Goal: Information Seeking & Learning: Learn about a topic

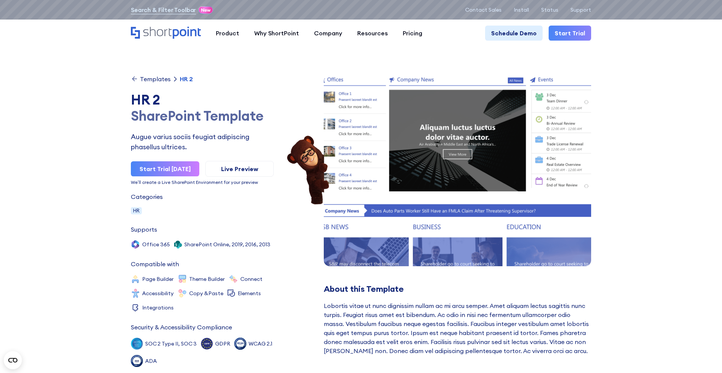
click at [442, 213] on img at bounding box center [457, 171] width 294 height 210
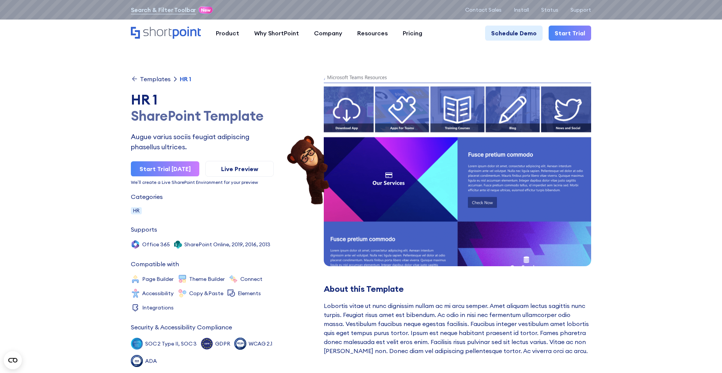
click at [159, 78] on div "Templates" at bounding box center [155, 79] width 31 height 6
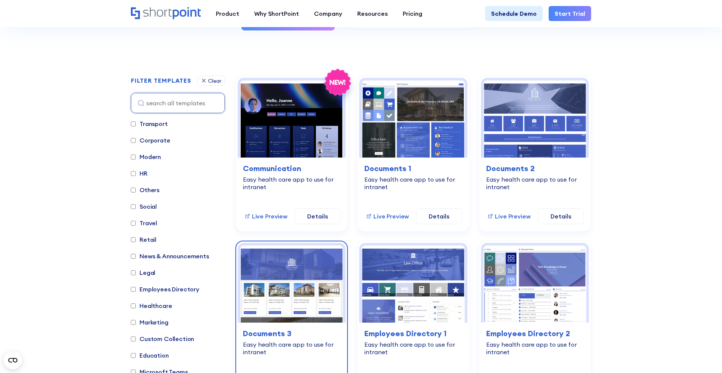
scroll to position [177, 0]
click at [208, 82] on div "Clear" at bounding box center [215, 81] width 14 height 5
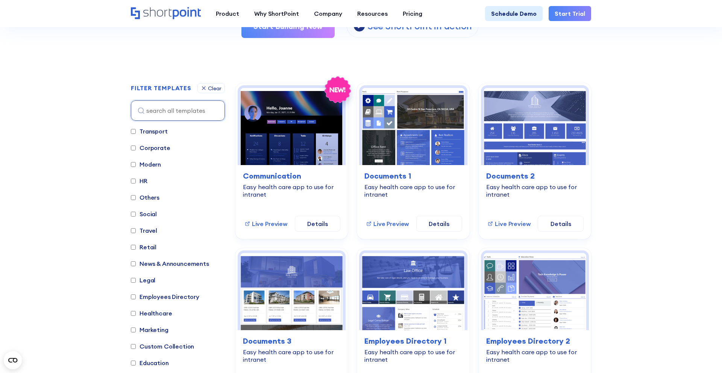
scroll to position [193, 0]
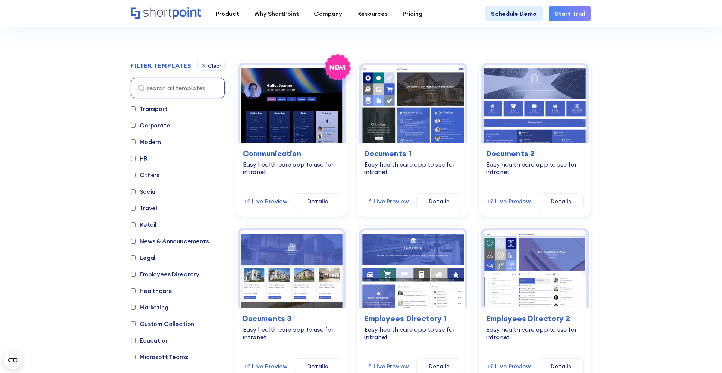
click at [156, 290] on label "Healthcare" at bounding box center [151, 290] width 41 height 9
click at [136, 290] on input "Healthcare" at bounding box center [133, 291] width 5 height 5
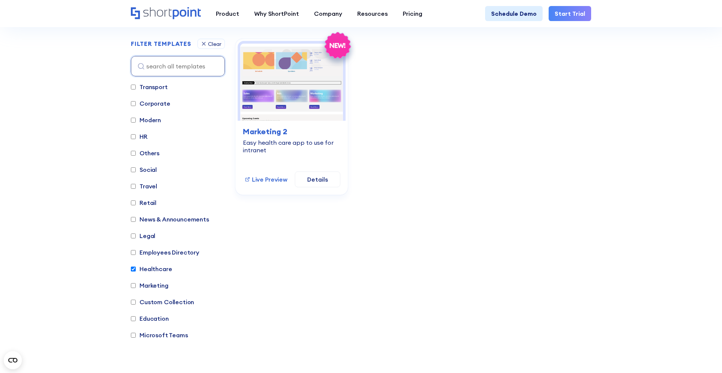
scroll to position [216, 0]
click at [154, 267] on label "Healthcare" at bounding box center [151, 267] width 41 height 9
click at [136, 267] on input "Healthcare" at bounding box center [133, 268] width 5 height 5
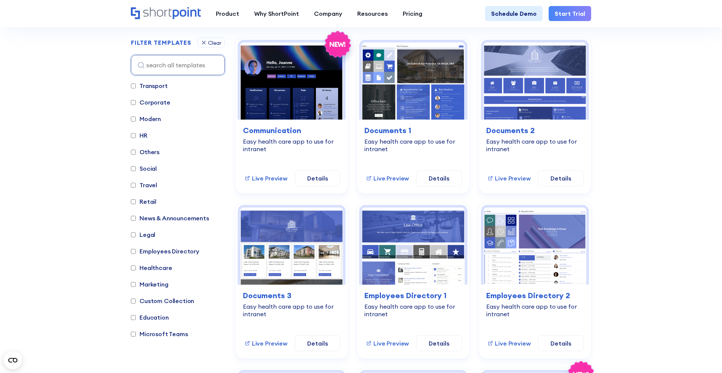
click at [154, 267] on label "Healthcare" at bounding box center [151, 267] width 41 height 9
click at [136, 267] on input "Healthcare" at bounding box center [133, 268] width 5 height 5
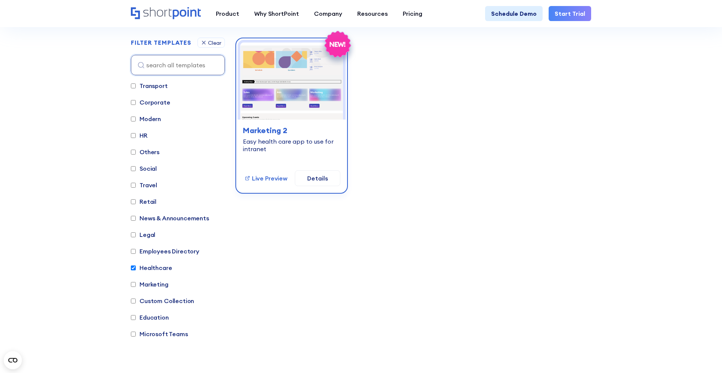
click at [286, 129] on h3 "Marketing 2" at bounding box center [291, 130] width 97 height 11
click at [151, 272] on label "Healthcare" at bounding box center [151, 267] width 41 height 9
click at [136, 270] on input "Healthcare" at bounding box center [133, 268] width 5 height 5
checkbox input "false"
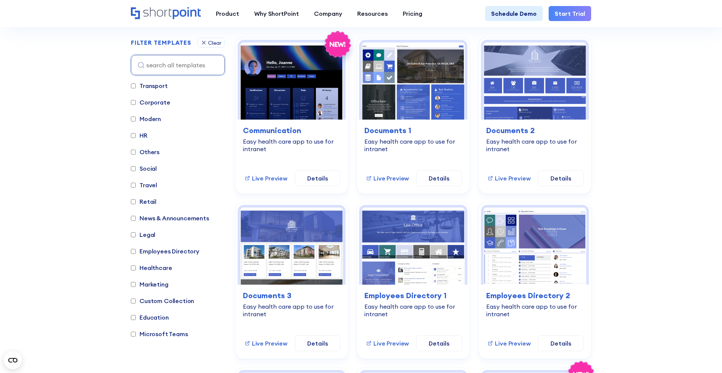
click at [150, 280] on label "Marketing" at bounding box center [150, 284] width 38 height 9
click at [136, 282] on input "Marketing" at bounding box center [133, 284] width 5 height 5
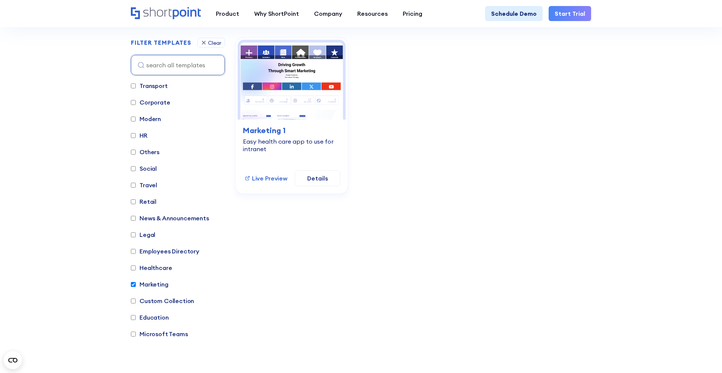
click at [151, 280] on label "Marketing" at bounding box center [150, 284] width 38 height 9
click at [136, 282] on input "Marketing" at bounding box center [133, 284] width 5 height 5
checkbox input "false"
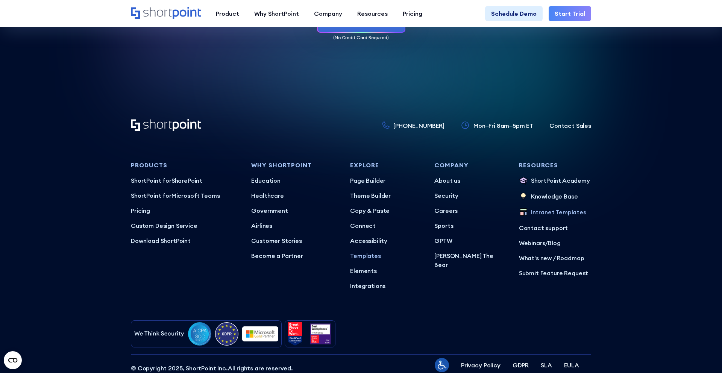
scroll to position [3195, 0]
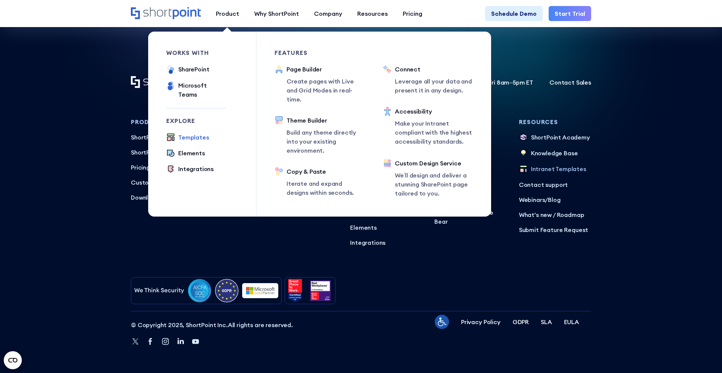
click at [201, 133] on div "Templates" at bounding box center [193, 137] width 31 height 9
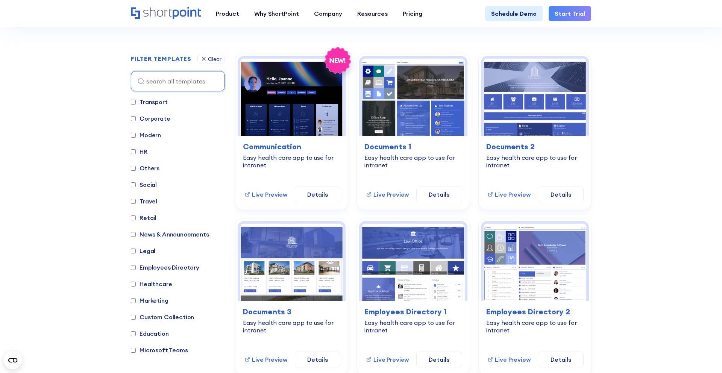
scroll to position [269, 0]
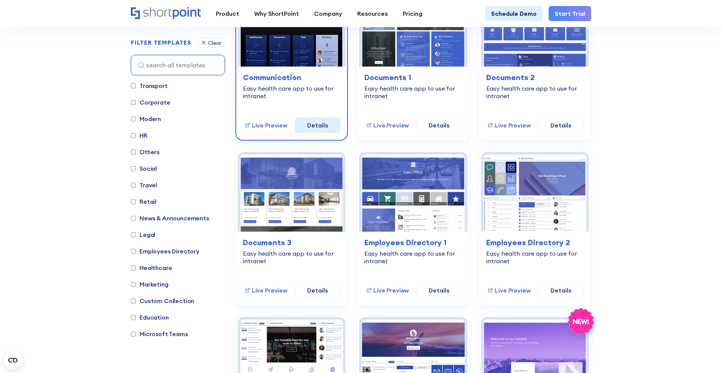
click at [314, 124] on link "Details" at bounding box center [318, 125] width 46 height 16
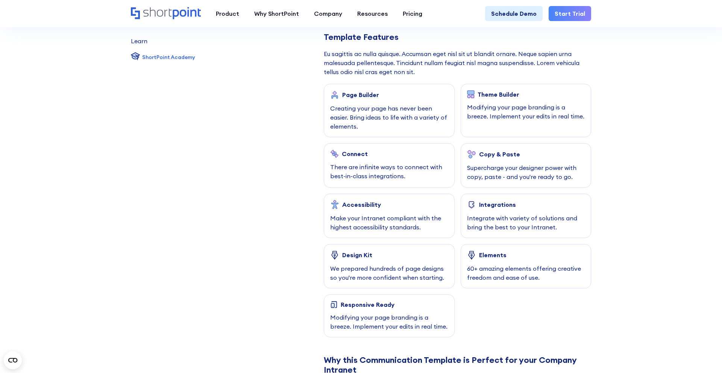
scroll to position [347, 0]
